Goal: Find specific page/section: Find specific page/section

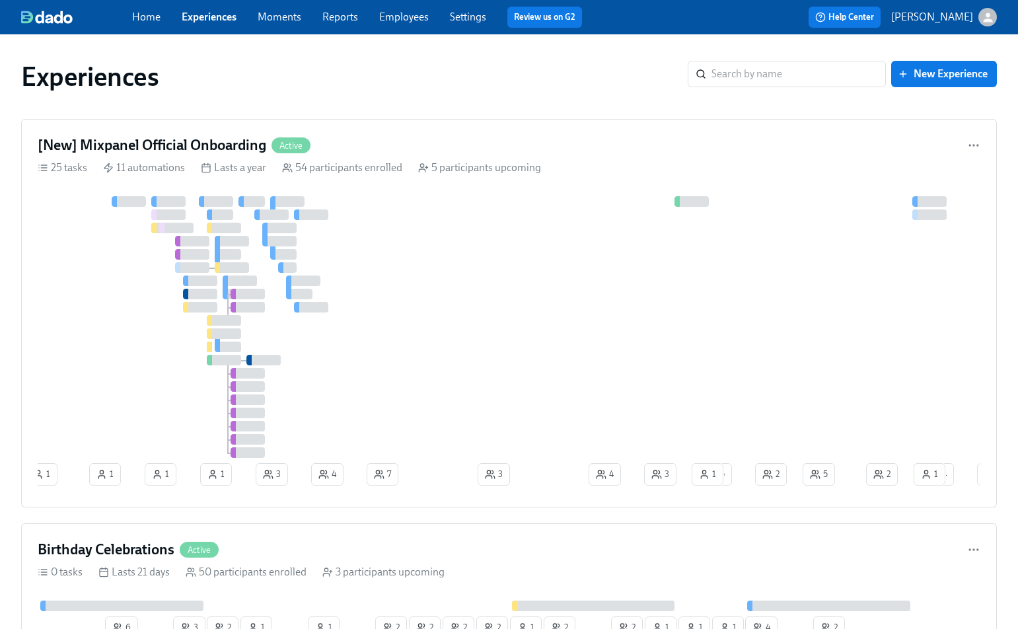
click at [401, 15] on link "Employees" at bounding box center [404, 17] width 50 height 13
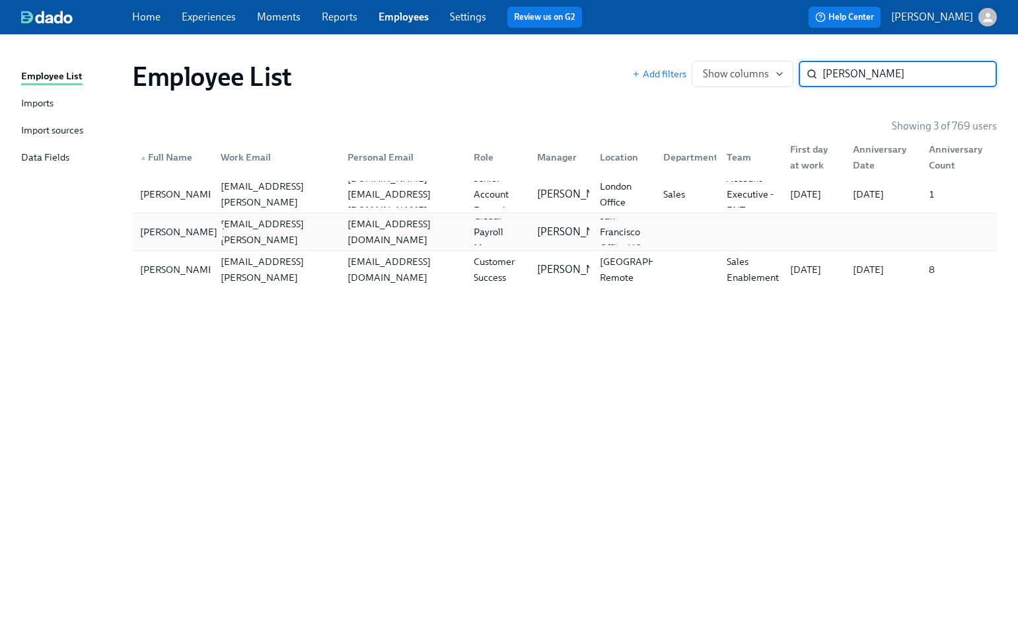
type input "[PERSON_NAME]"
click at [198, 229] on div "[PERSON_NAME]" at bounding box center [179, 232] width 88 height 16
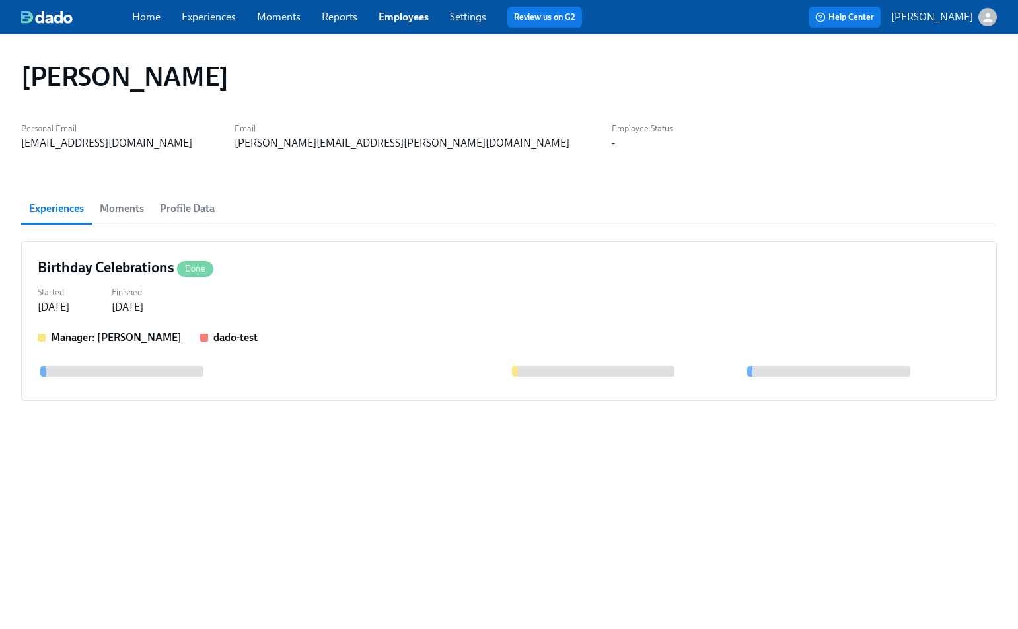
click at [177, 198] on button "Profile Data" at bounding box center [187, 209] width 71 height 32
